Goal: Answer question/provide support

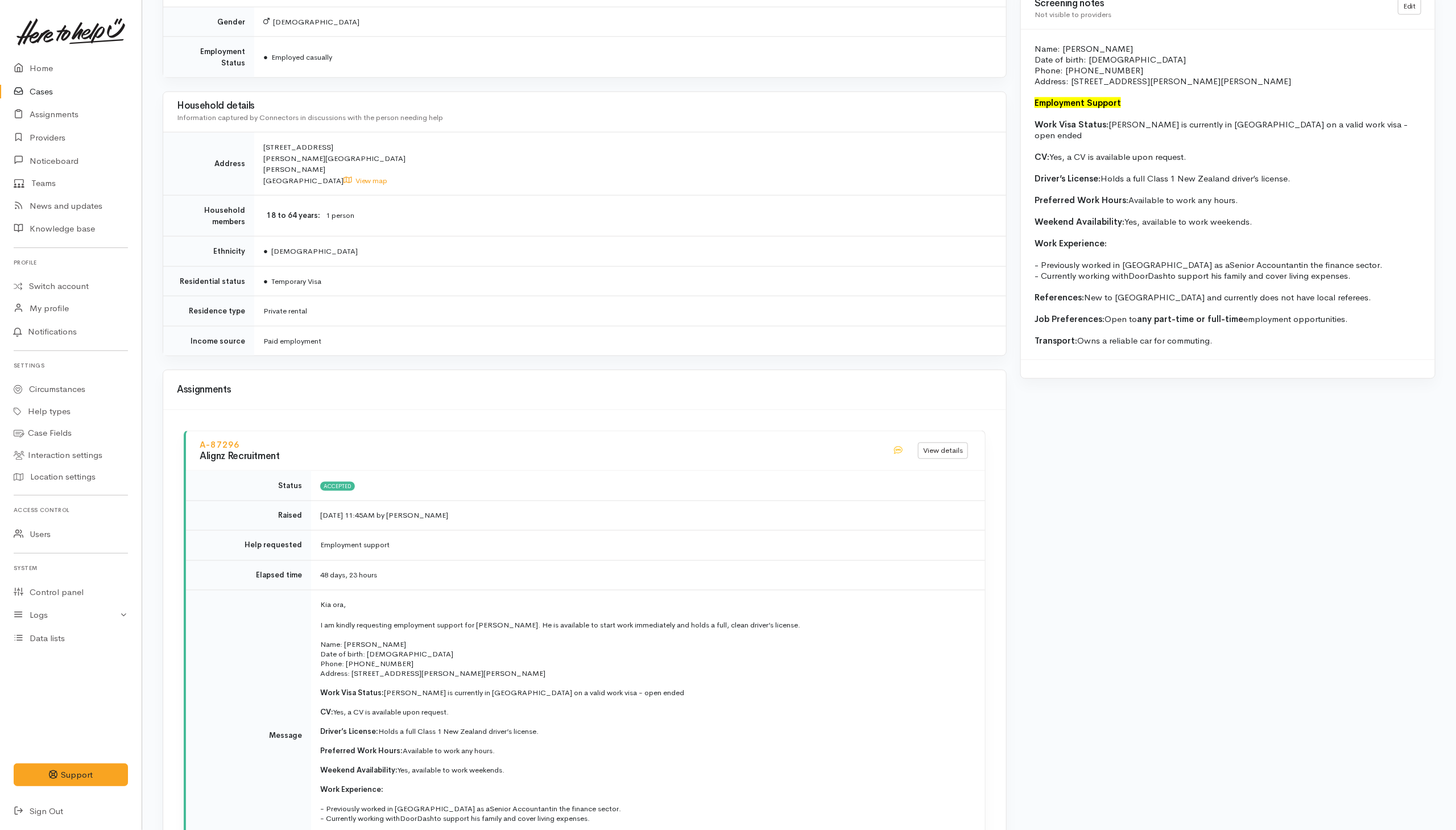
scroll to position [1194, 0]
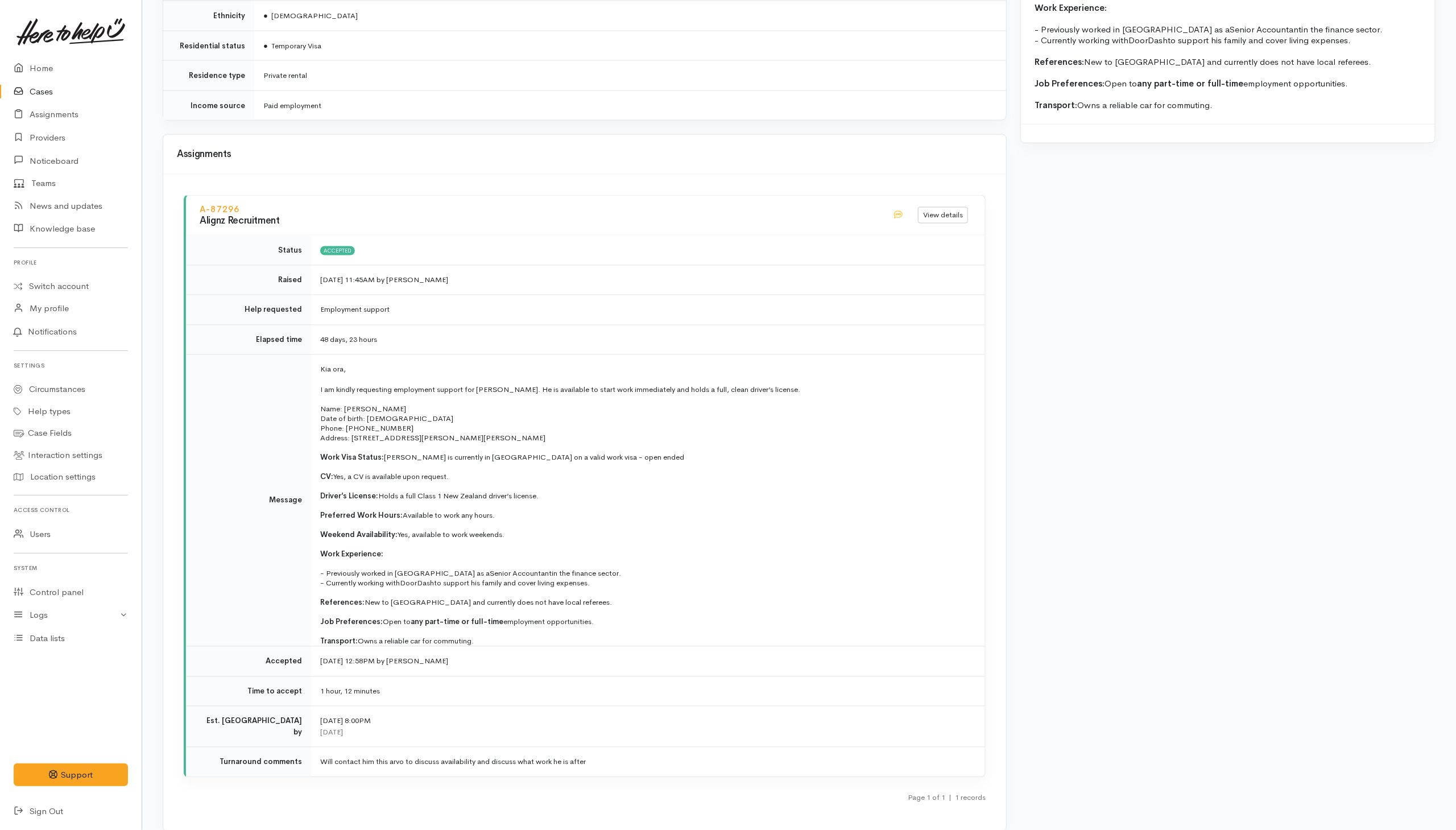
click at [43, 96] on link "Cases" at bounding box center [71, 92] width 142 height 23
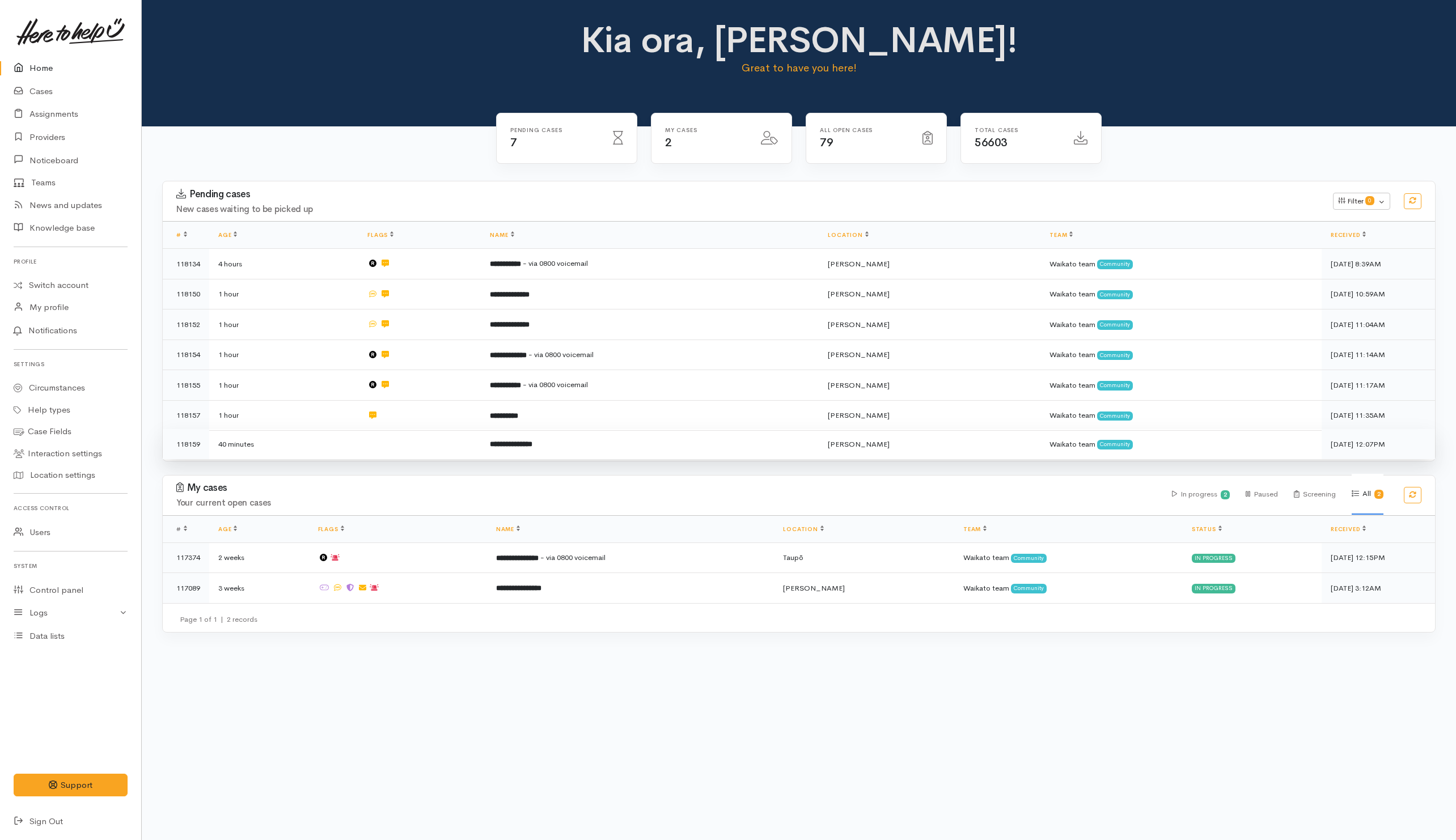
click at [434, 453] on td at bounding box center [419, 444] width 122 height 30
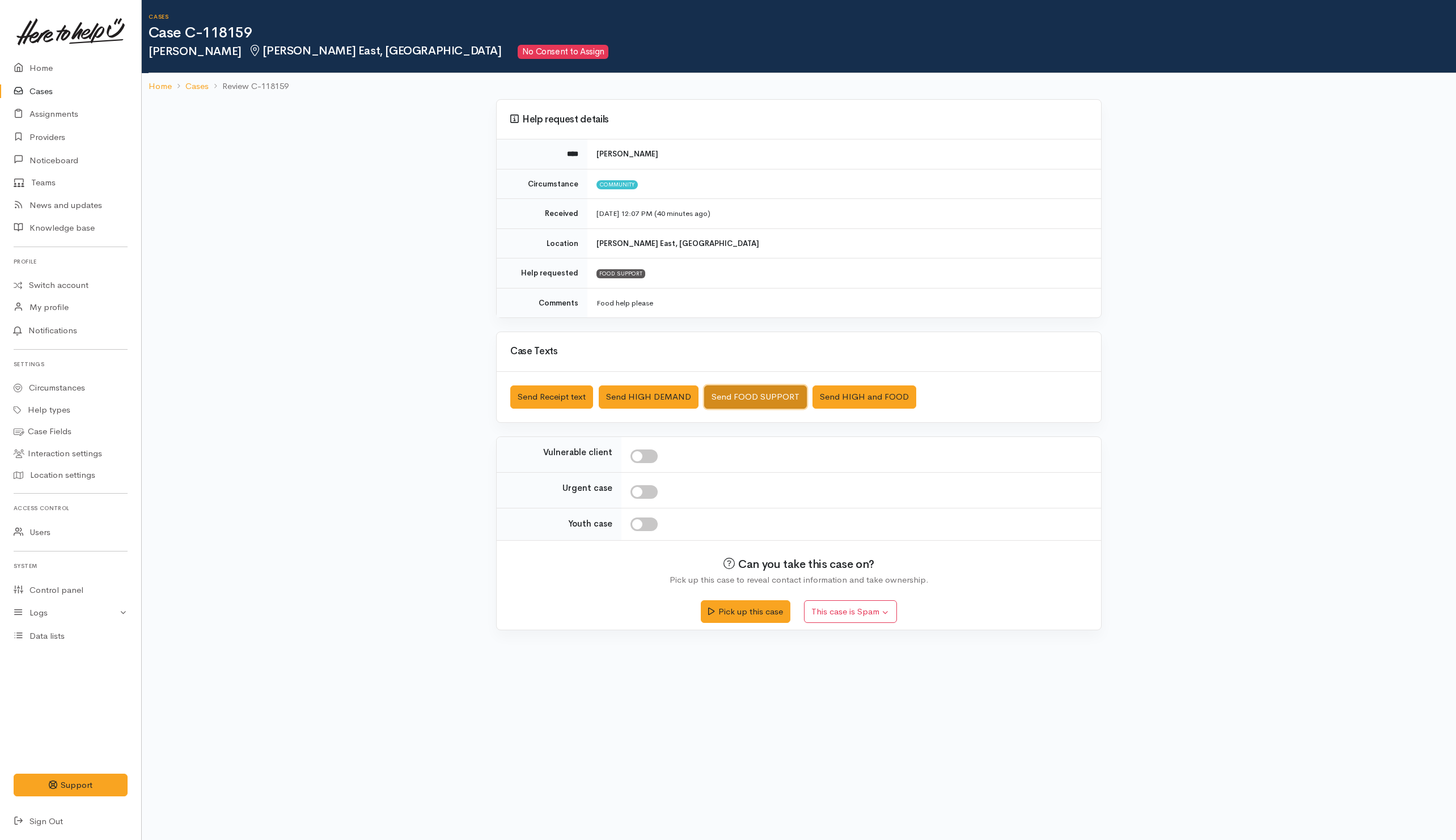
click at [763, 402] on button "Send FOOD SUPPORT" at bounding box center [755, 397] width 102 height 23
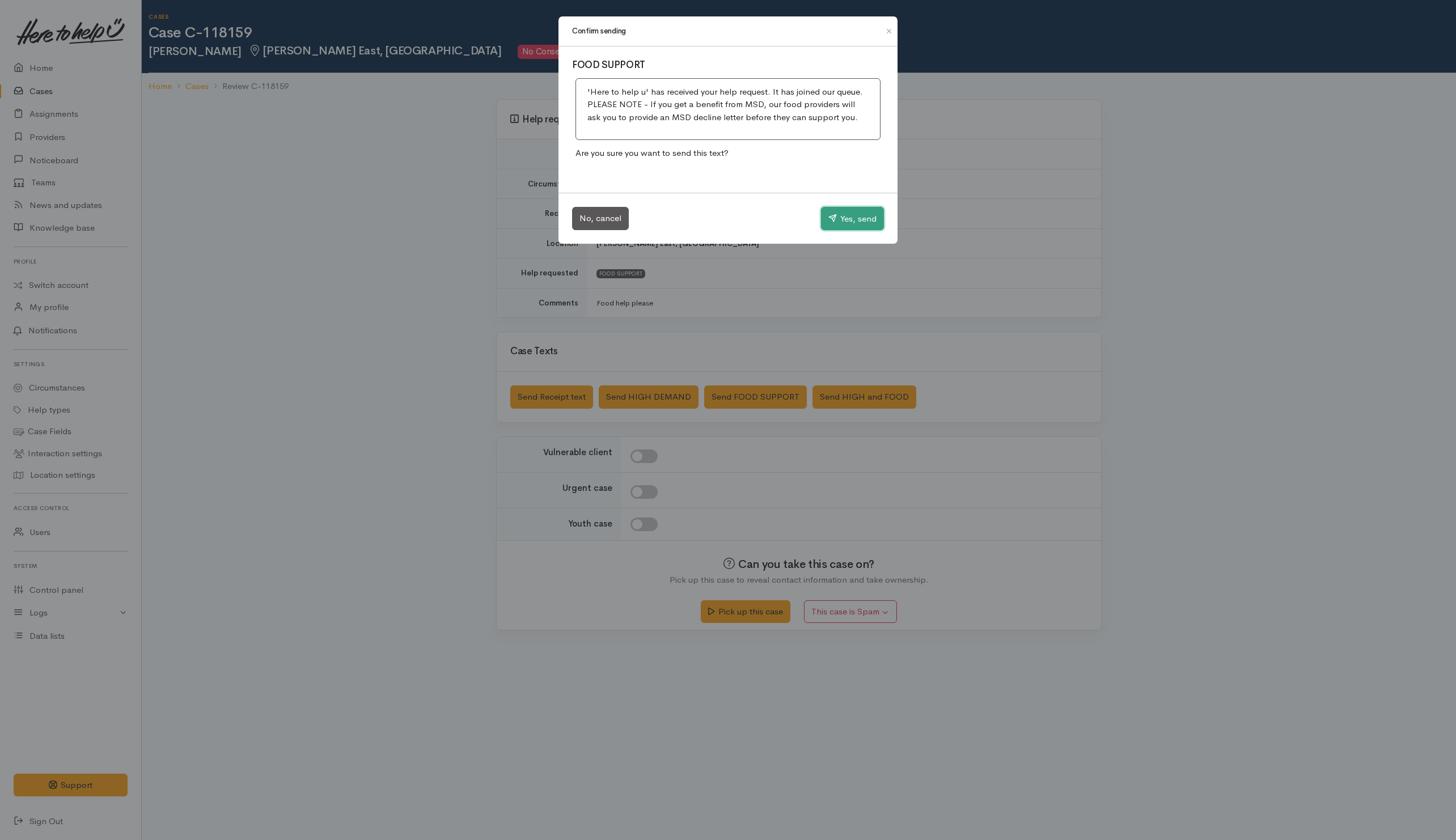
click at [840, 210] on button "Yes, send" at bounding box center [852, 218] width 63 height 24
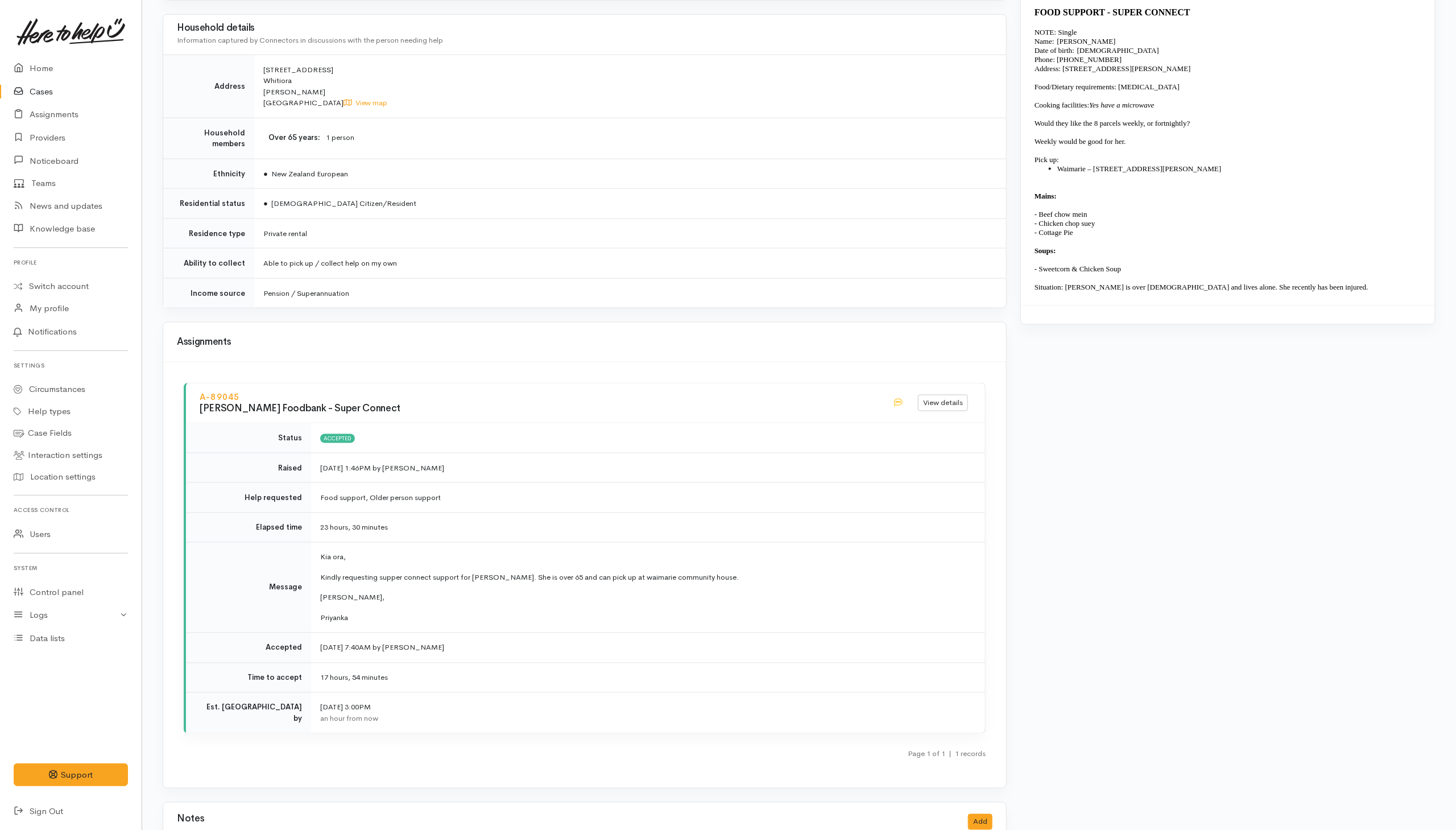
scroll to position [938, 0]
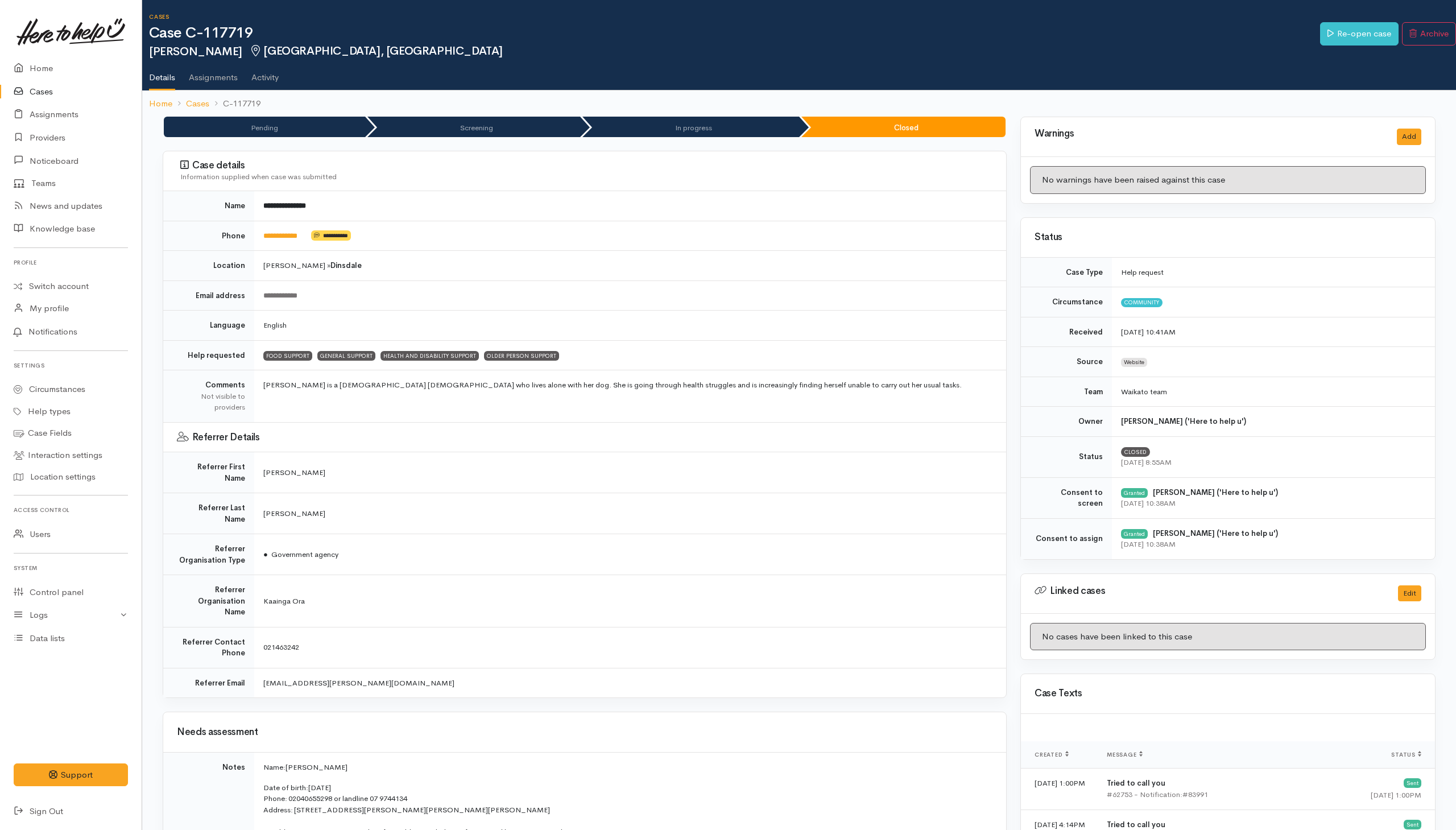
scroll to position [1326, 0]
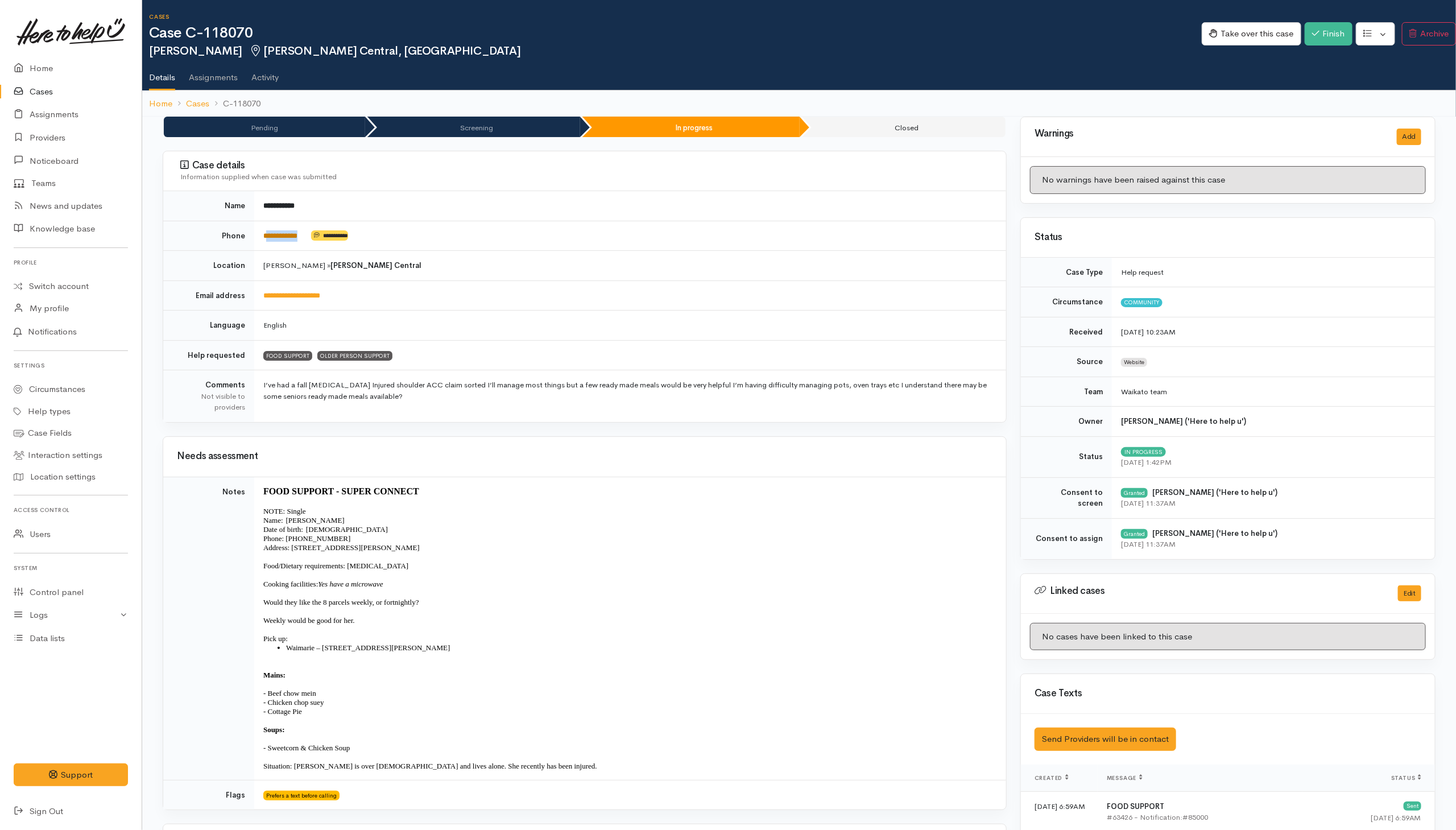
drag, startPoint x: 311, startPoint y: 235, endPoint x: 267, endPoint y: 235, distance: 44.0
click at [267, 235] on td "**********" at bounding box center [630, 236] width 752 height 30
copy td "**********"
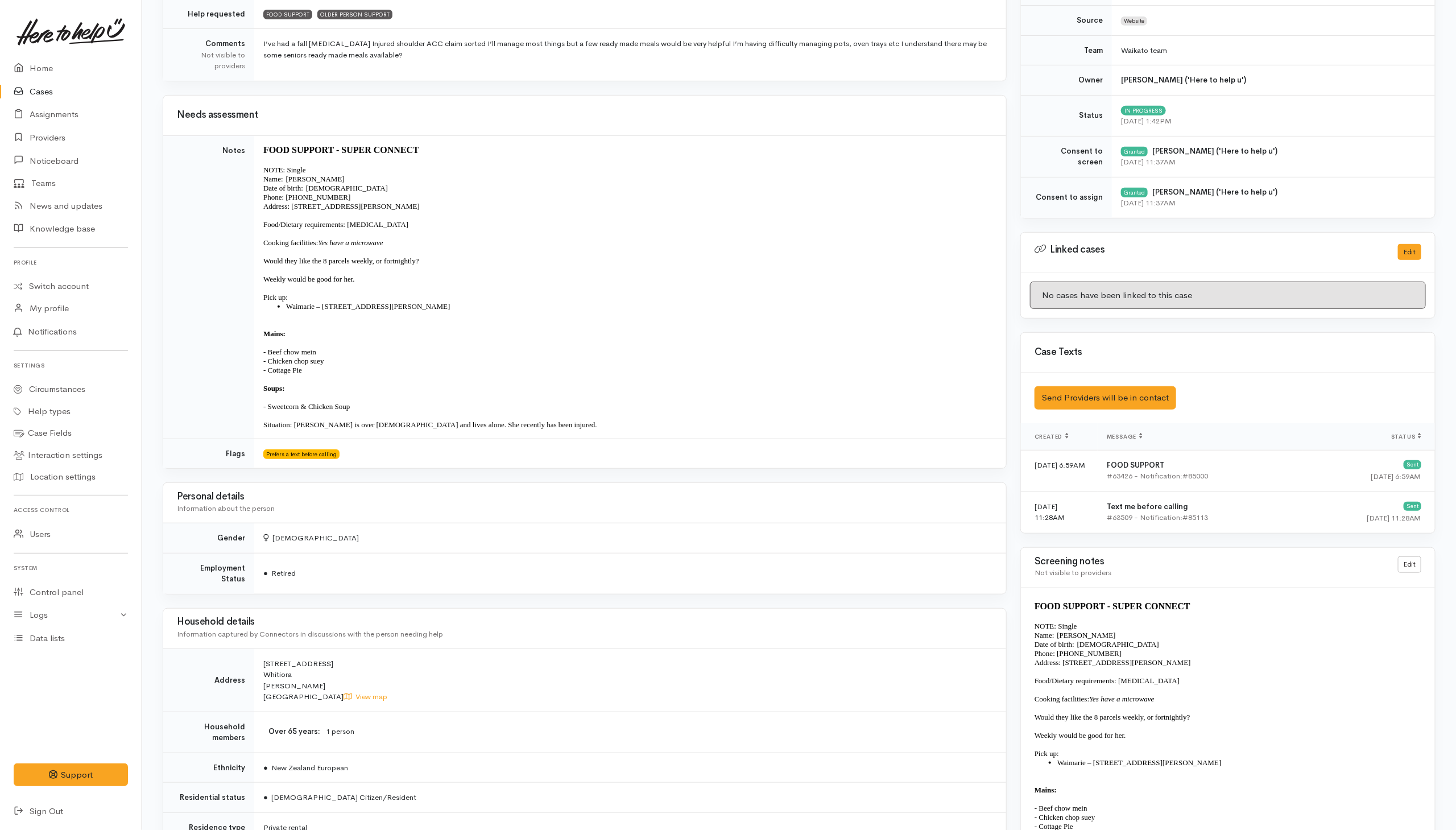
scroll to position [938, 0]
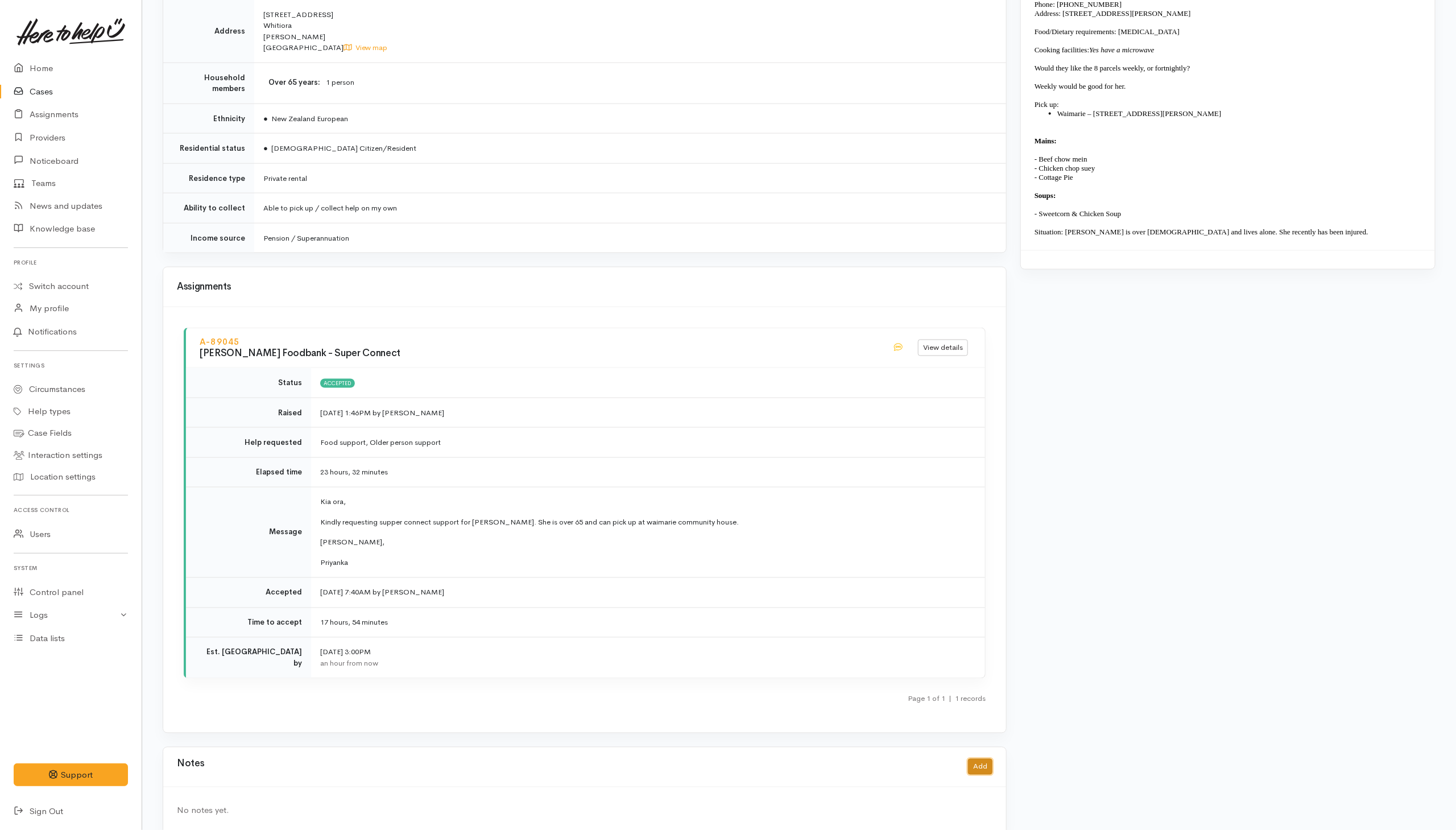
click at [979, 759] on button "Add" at bounding box center [980, 767] width 24 height 16
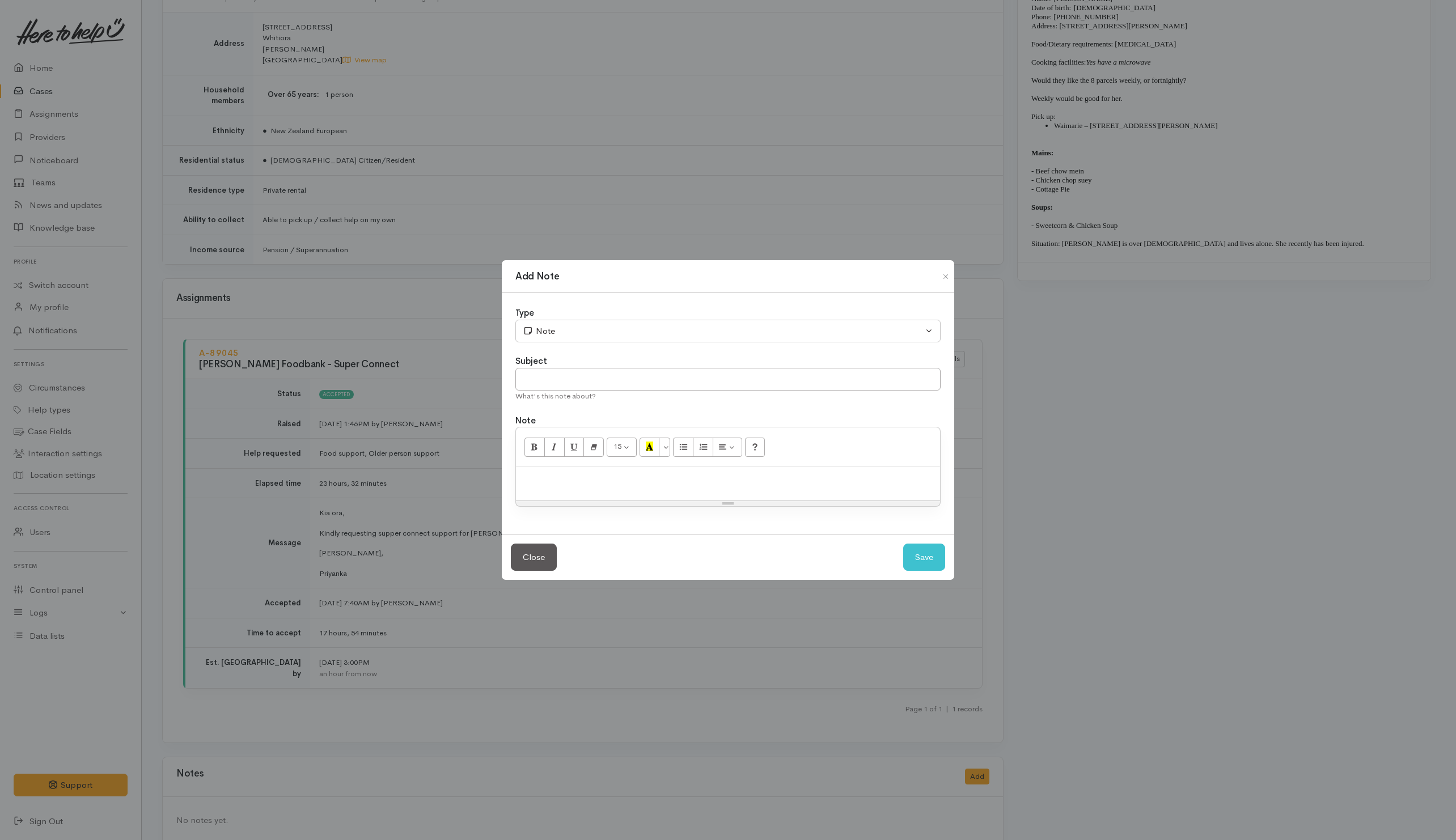
click at [735, 482] on p at bounding box center [727, 479] width 413 height 13
paste div
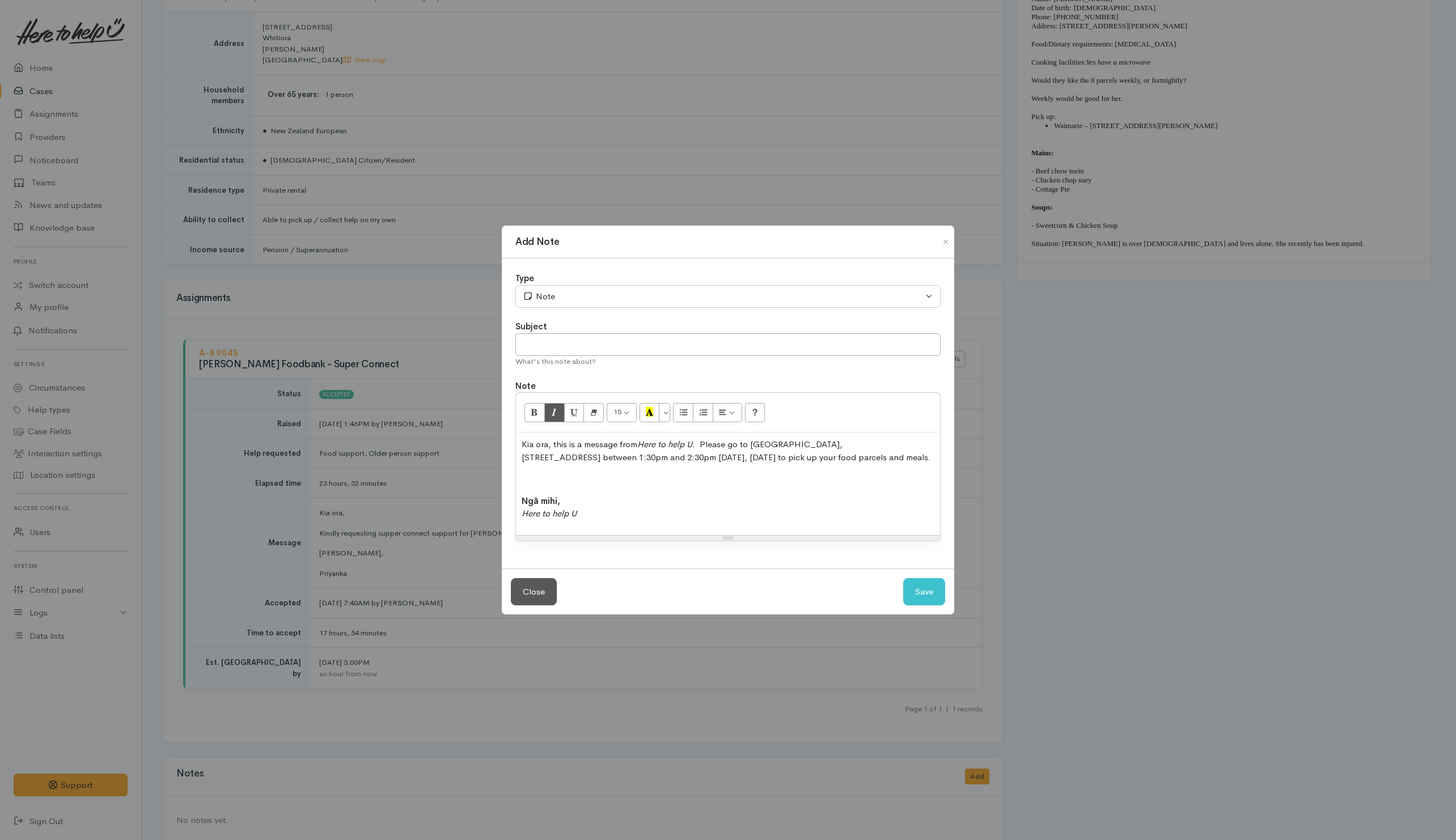
click at [521, 442] on div "Kia ora, this is a message from Here to help U . Please go to Waimarie Communit…" at bounding box center [728, 484] width 424 height 102
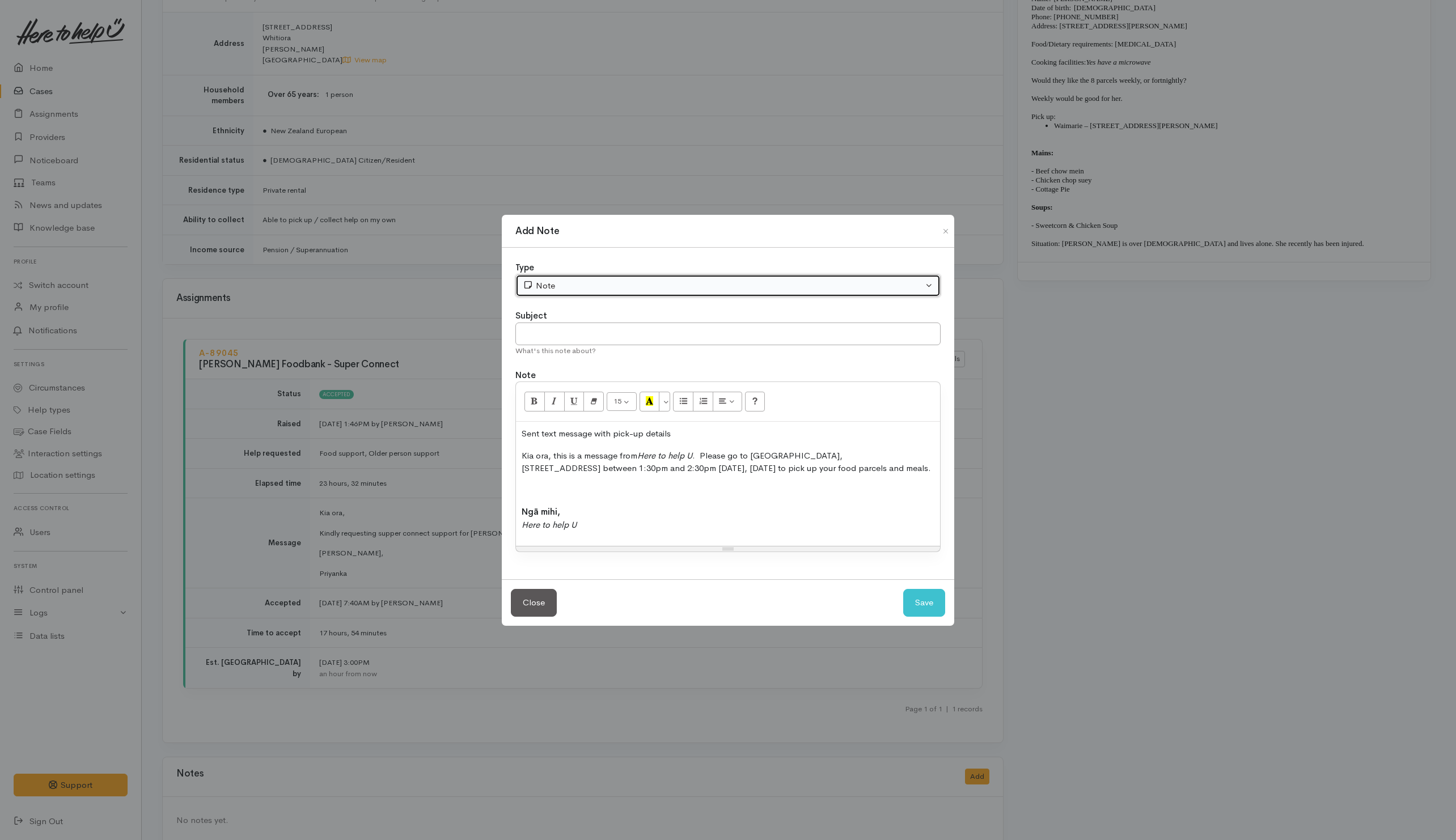
click at [690, 282] on div "Note" at bounding box center [723, 286] width 400 height 13
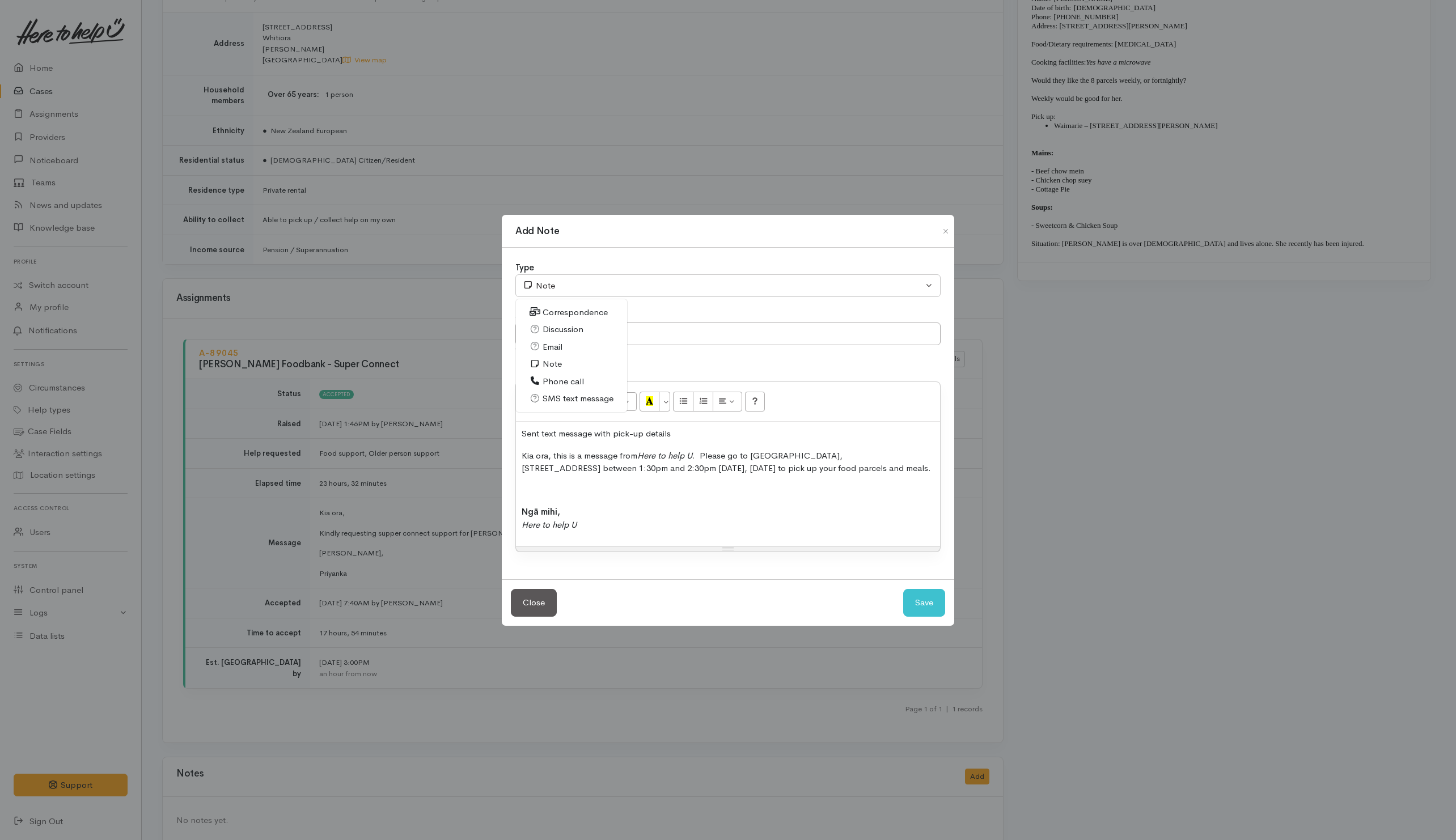
click at [568, 397] on span "SMS text message" at bounding box center [578, 399] width 71 height 13
click at [919, 604] on button "Save" at bounding box center [924, 603] width 42 height 28
select select "1"
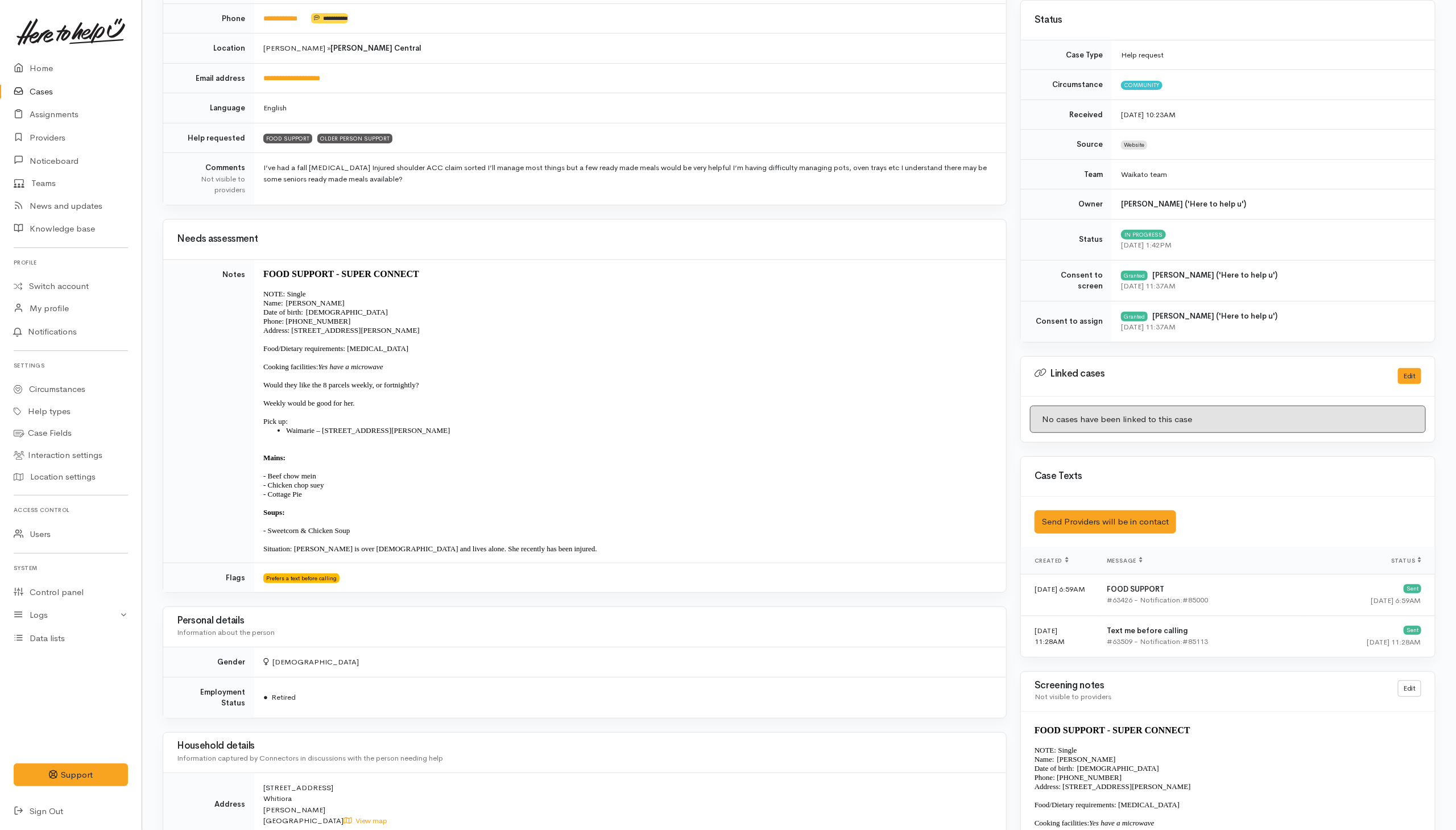
scroll to position [7, 0]
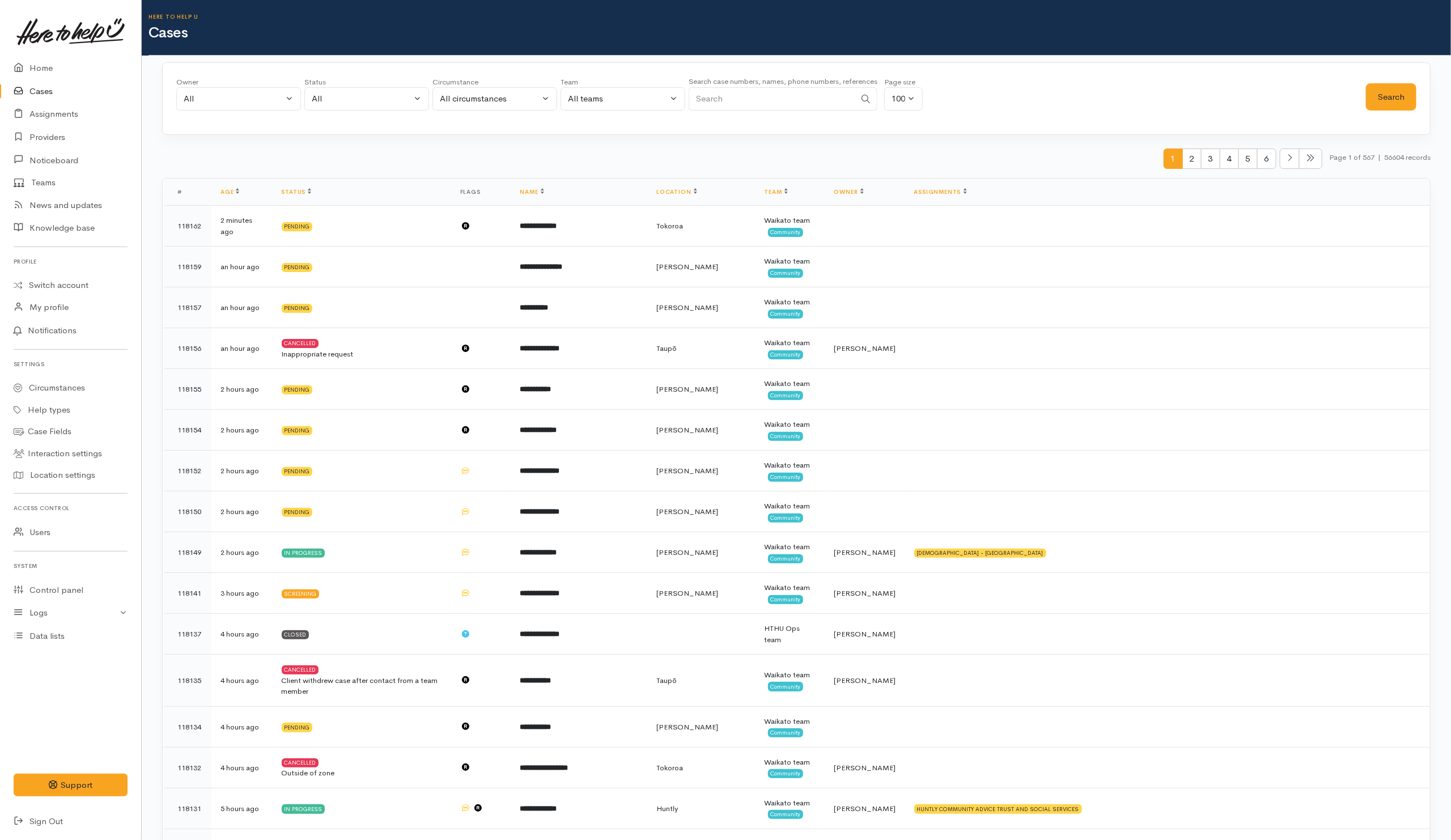
click at [514, 172] on div "1 2 3 4 5 6 Page 1 of 567 | 56604 records" at bounding box center [796, 164] width 1269 height 30
click at [373, 94] on div "All" at bounding box center [361, 99] width 100 height 13
click at [346, 171] on span "All current cases" at bounding box center [356, 173] width 64 height 13
select select "Unresolved"
click at [1386, 99] on button "Search" at bounding box center [1391, 97] width 50 height 28
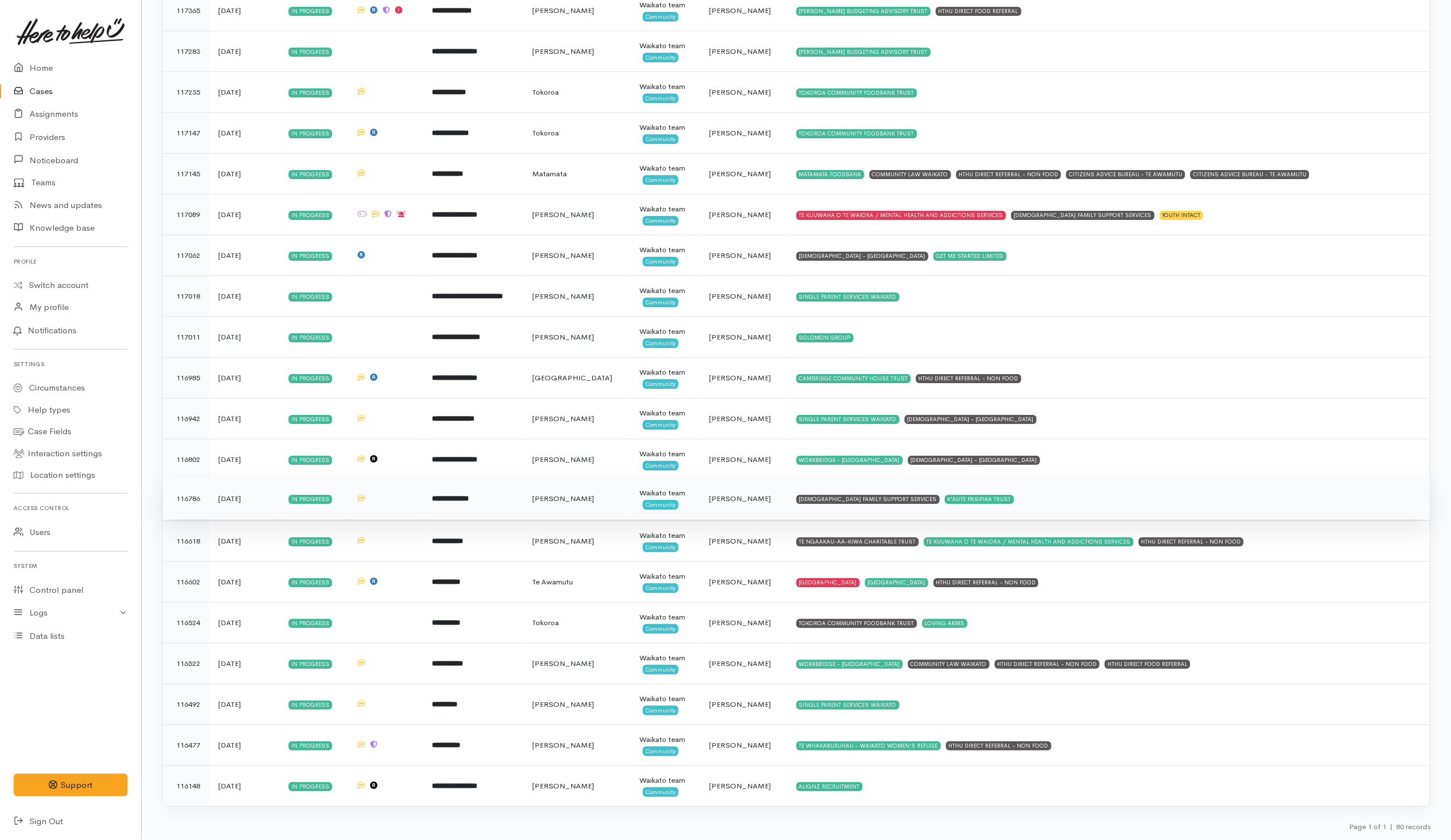
scroll to position [2676, 0]
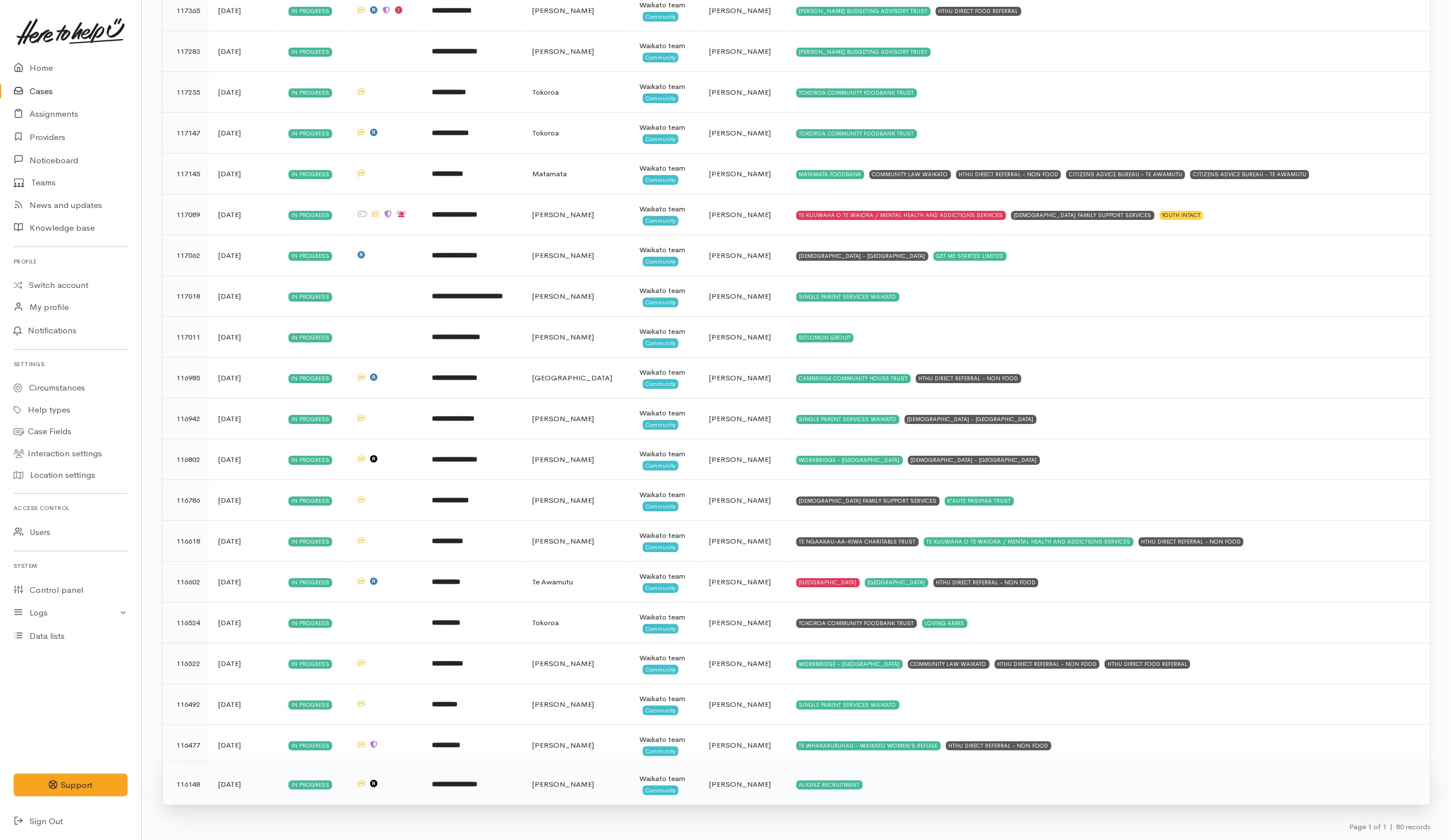
click at [954, 785] on td "ALIGNZ RECRUITMENT" at bounding box center [1109, 784] width 643 height 41
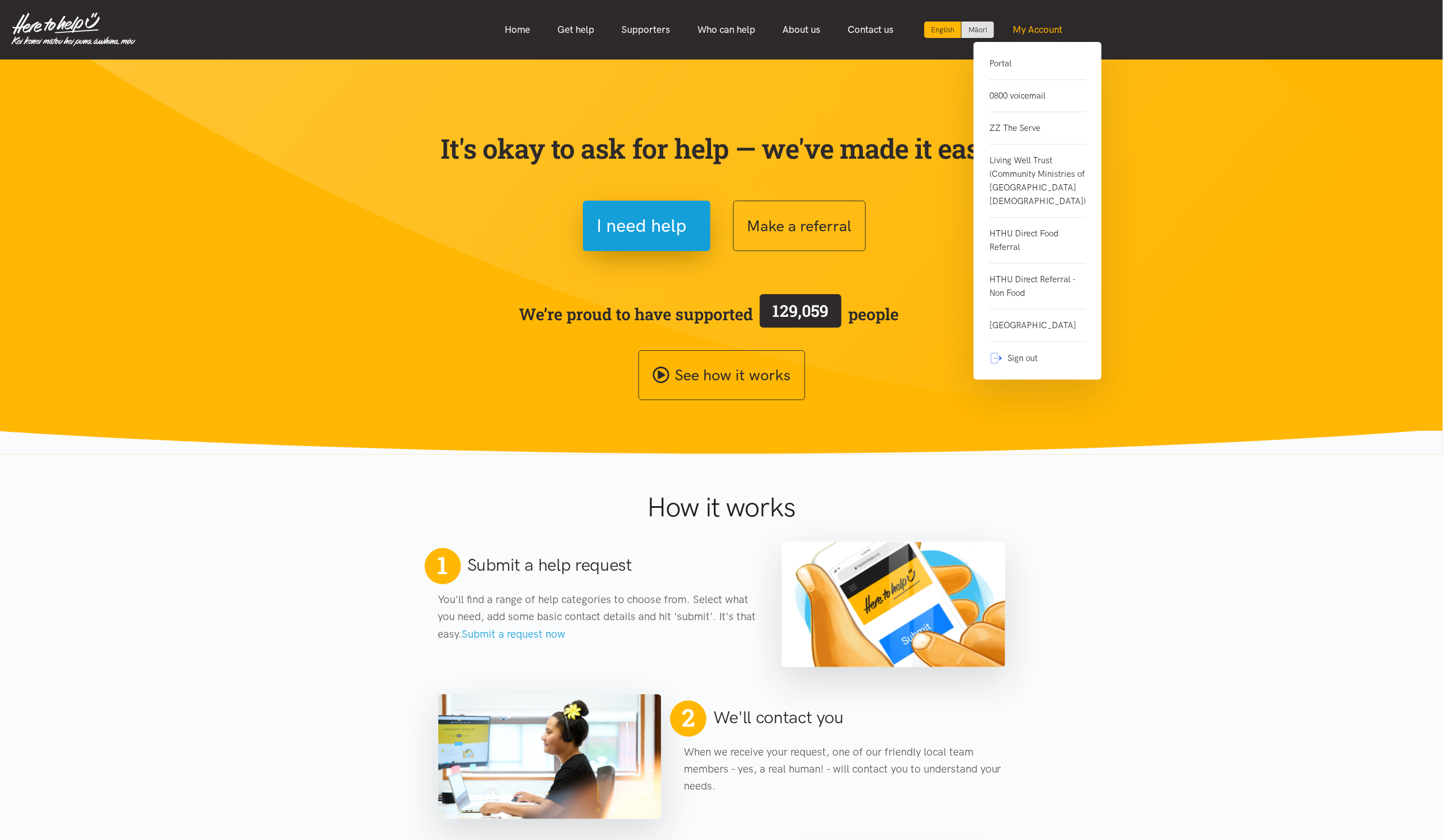
click at [1026, 19] on link "My Account" at bounding box center [1037, 30] width 77 height 24
click at [1014, 63] on link "Portal" at bounding box center [1037, 68] width 96 height 23
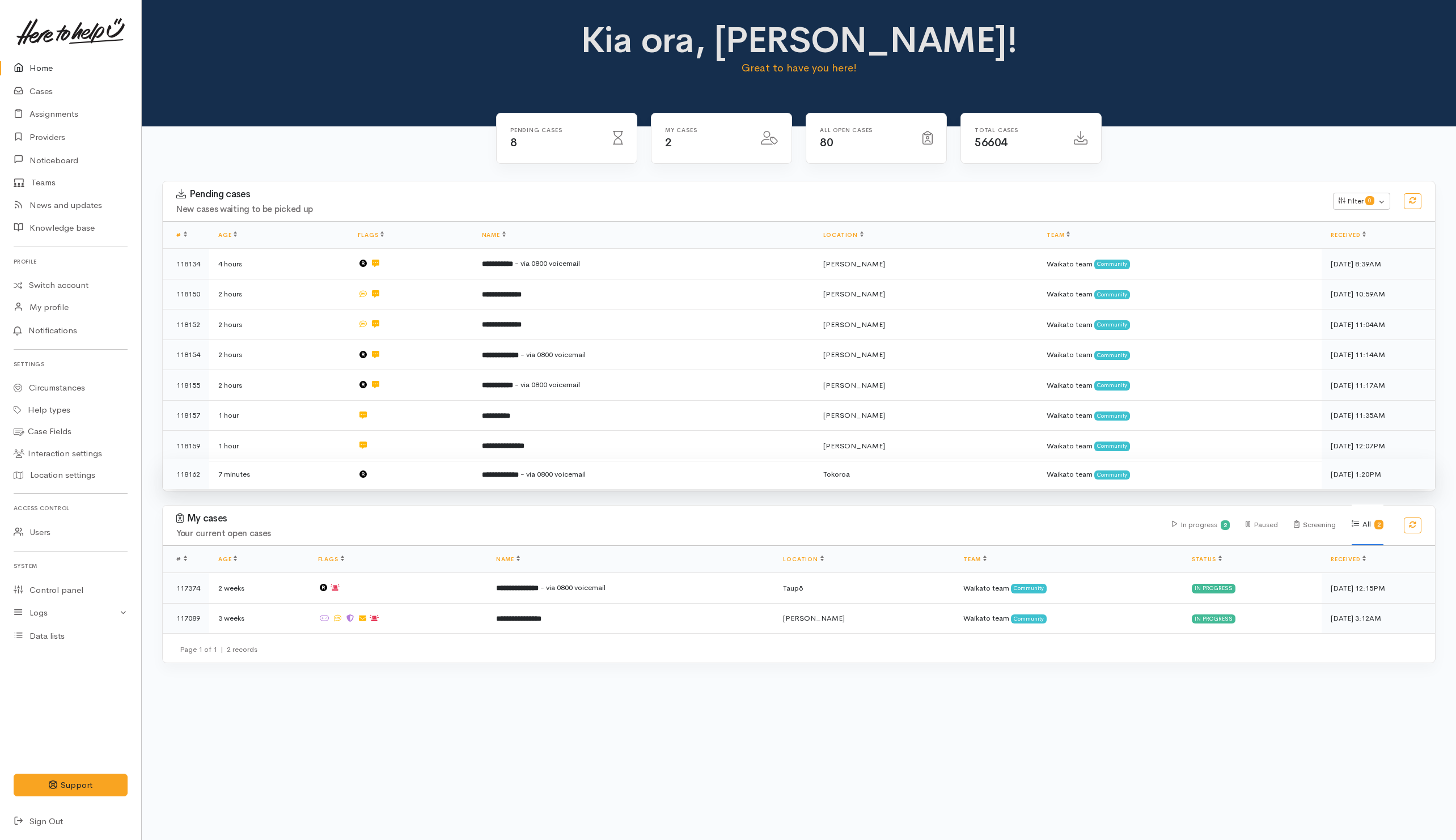
click at [432, 478] on td at bounding box center [410, 475] width 124 height 30
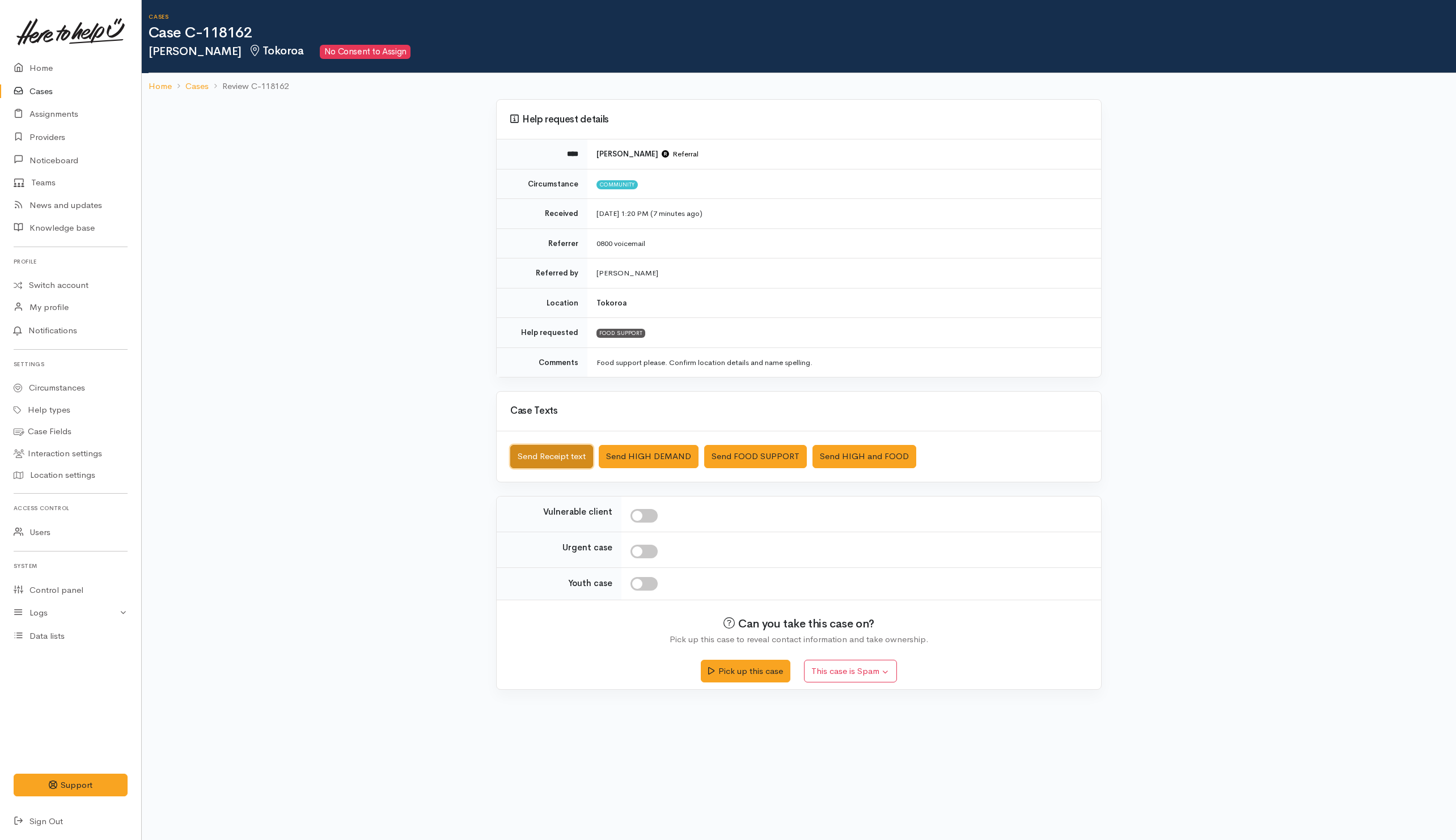
click at [556, 458] on button "Send Receipt text" at bounding box center [552, 456] width 83 height 23
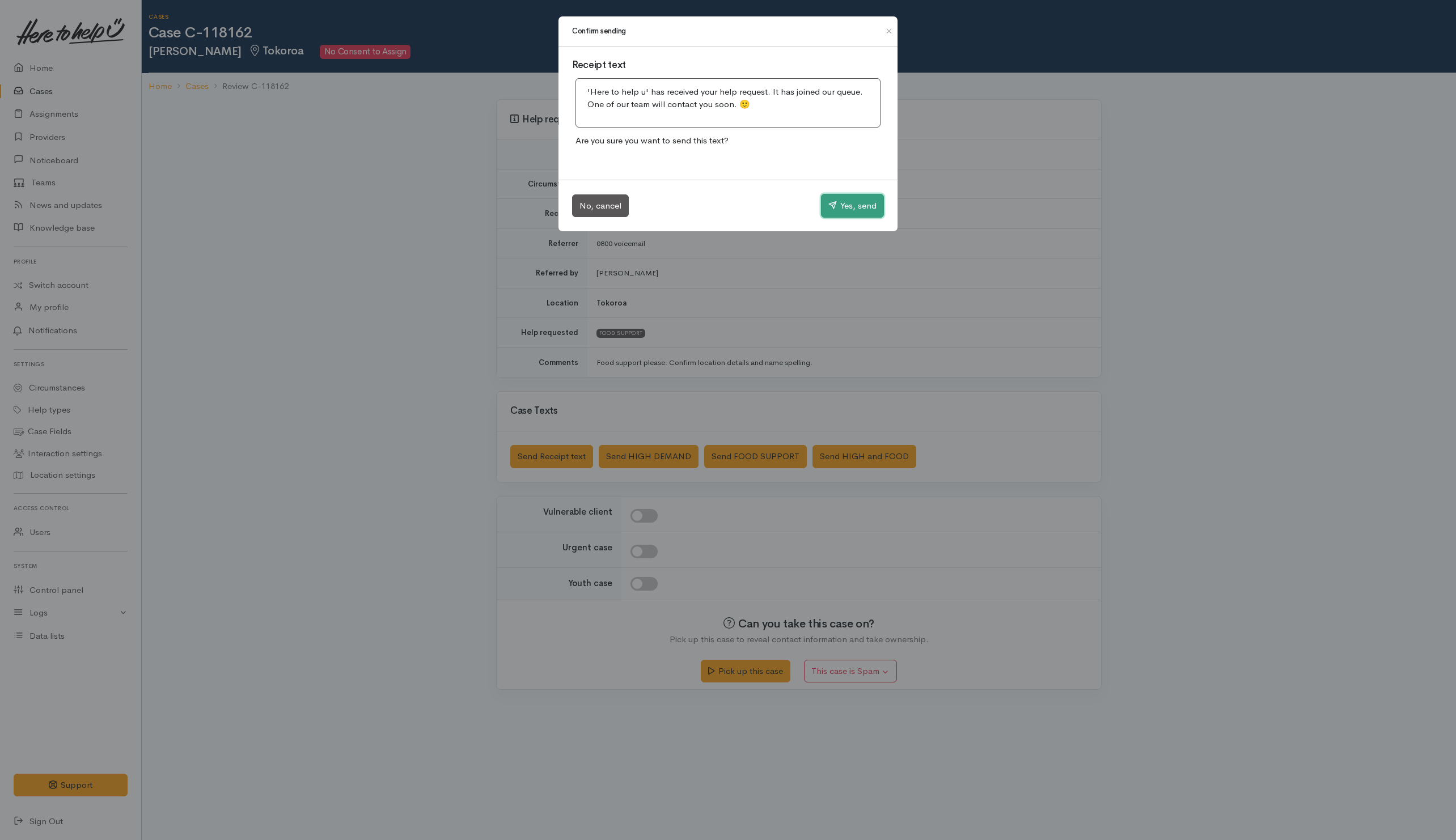
click at [846, 211] on button "Yes, send" at bounding box center [852, 205] width 63 height 24
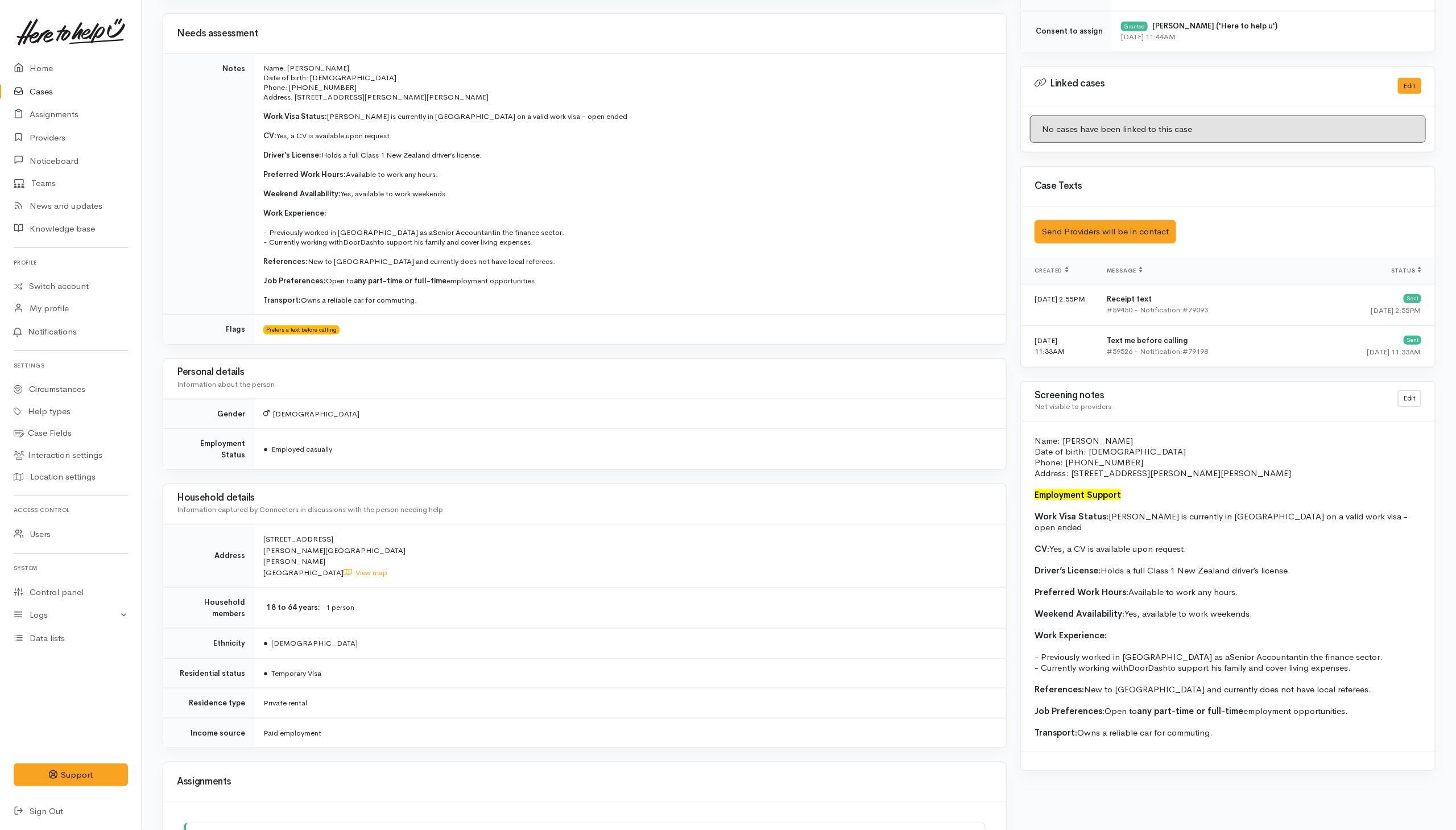
scroll to position [597, 0]
